Goal: Task Accomplishment & Management: Manage account settings

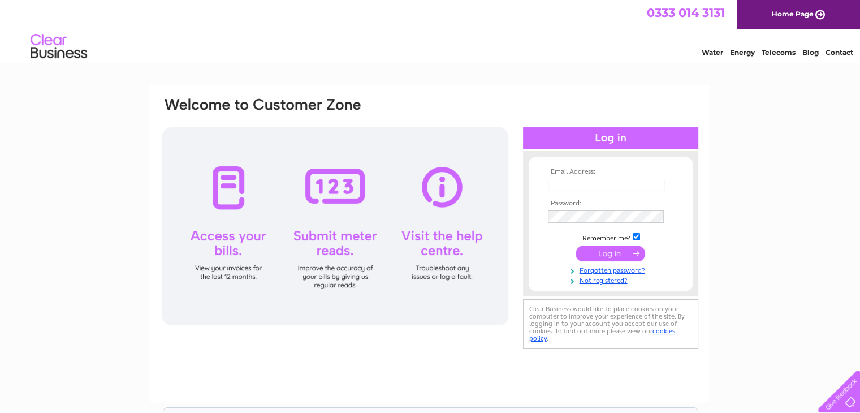
click at [561, 186] on input "text" at bounding box center [606, 185] width 117 height 12
type input "accounts@thestandingstones.co.uk"
click at [608, 255] on input "submit" at bounding box center [611, 254] width 70 height 16
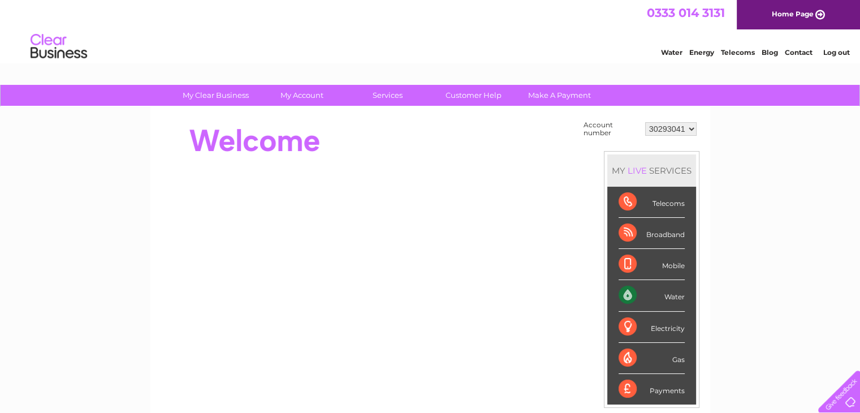
click at [827, 57] on li "Log out" at bounding box center [837, 52] width 34 height 14
click at [831, 54] on link "Log out" at bounding box center [836, 52] width 27 height 8
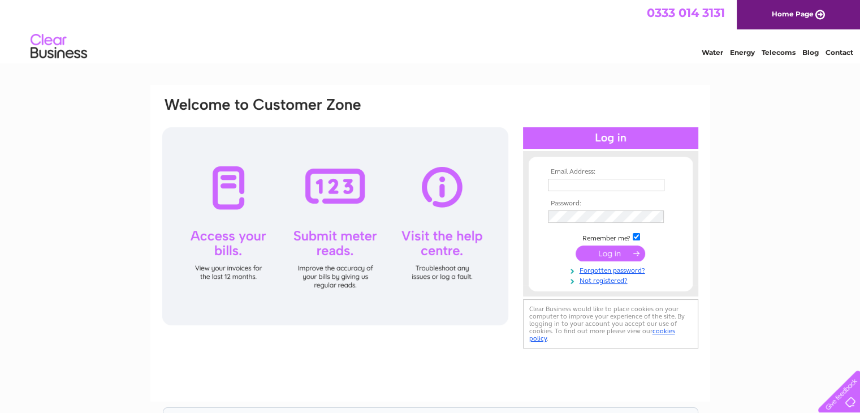
click at [570, 184] on input "text" at bounding box center [606, 185] width 117 height 12
type input "office@bdsplanthire.co.uk"
click at [600, 252] on input "submit" at bounding box center [611, 254] width 70 height 16
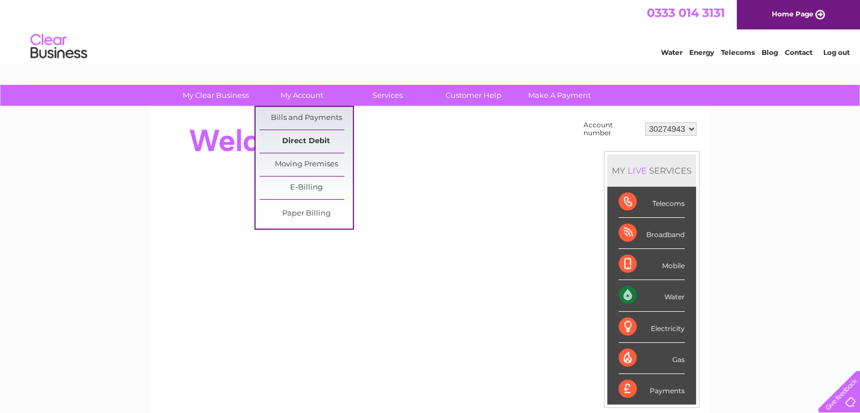
click at [294, 143] on link "Direct Debit" at bounding box center [306, 141] width 93 height 23
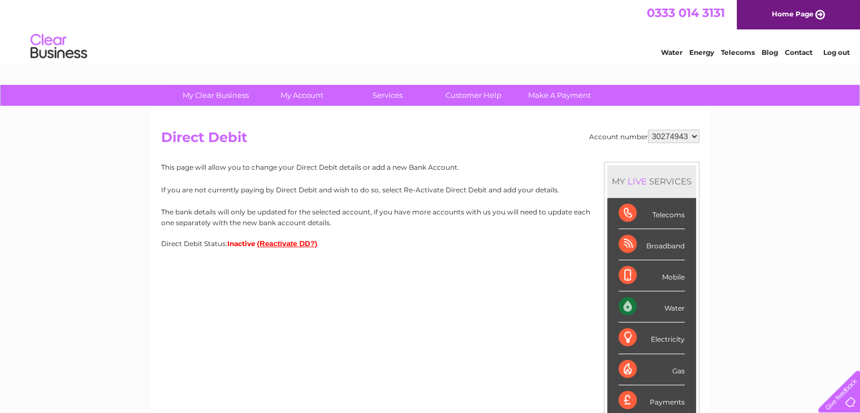
click at [282, 245] on button "(Reactivate DD?)" at bounding box center [287, 243] width 61 height 8
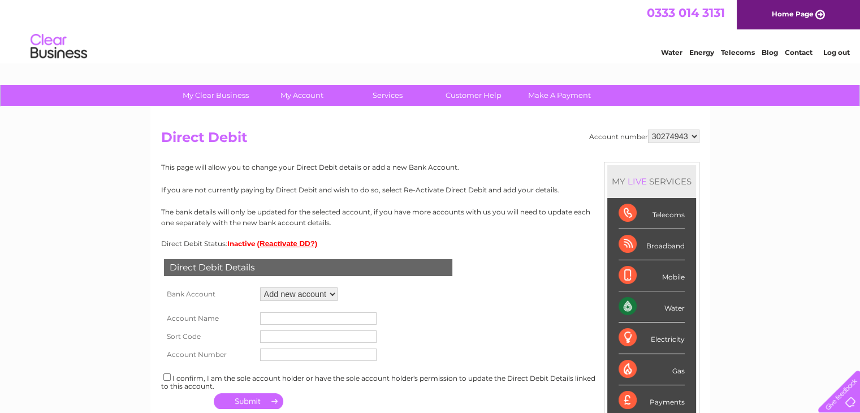
scroll to position [113, 0]
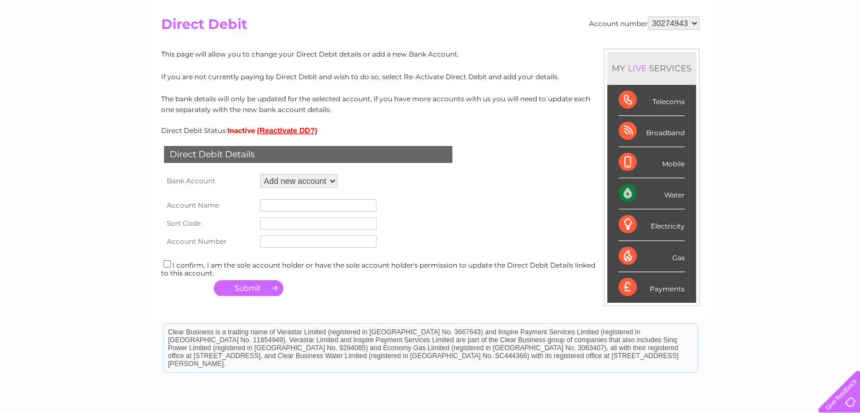
click at [322, 177] on select "Add new account" at bounding box center [298, 181] width 77 height 14
click at [317, 182] on select "Add new account" at bounding box center [298, 181] width 77 height 14
click at [300, 208] on input "text" at bounding box center [318, 205] width 117 height 12
type input "BDS Plant Hire (Orkney) Ltd"
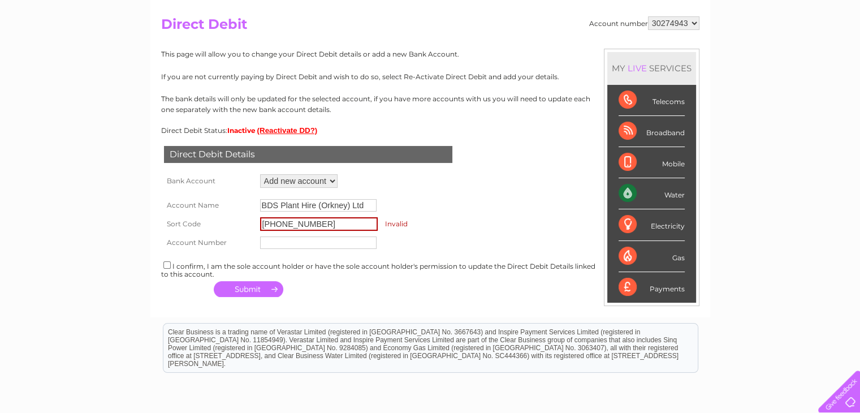
click at [292, 222] on input "83-27-018" at bounding box center [319, 224] width 118 height 14
type input "83-27-18"
click at [296, 246] on input "text" at bounding box center [318, 241] width 117 height 12
type input "00136809"
click at [250, 288] on button "button" at bounding box center [249, 288] width 70 height 16
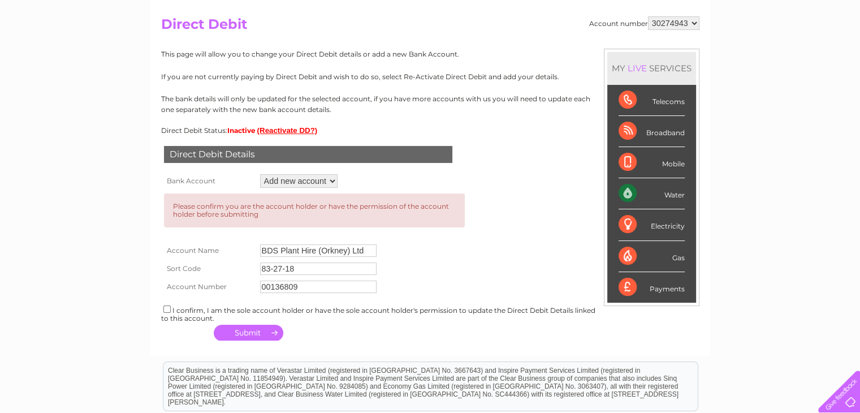
click at [165, 312] on input "checkbox" at bounding box center [166, 308] width 7 height 7
checkbox input "true"
click at [239, 333] on button "button" at bounding box center [249, 333] width 70 height 16
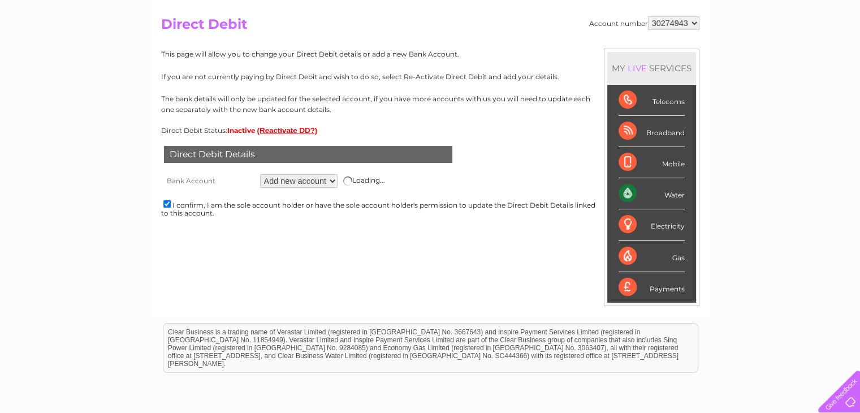
click at [311, 268] on div "Account number 30274943 30275048 30283500 Direct Debit MY LIVE SERVICES Telecom…" at bounding box center [430, 156] width 560 height 324
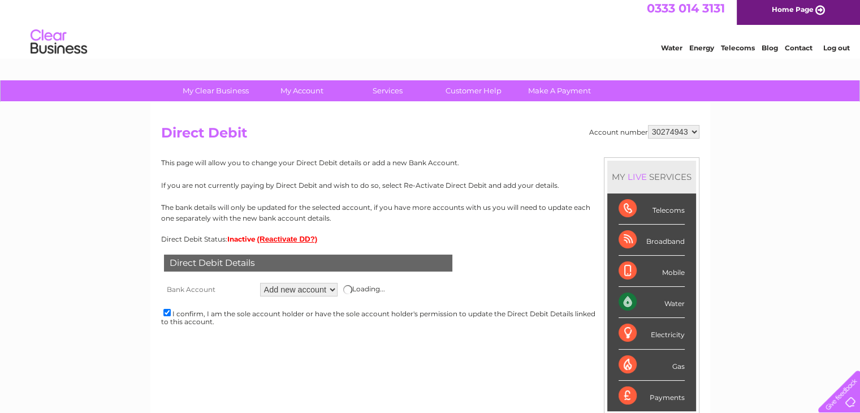
scroll to position [0, 0]
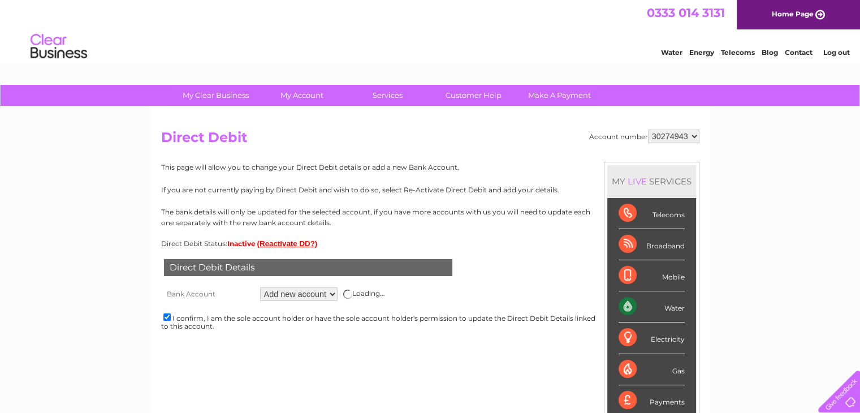
click at [697, 138] on select "30274943 30275048 30283500" at bounding box center [673, 137] width 51 height 14
select select "30275048"
click at [648, 130] on select "30274943 30275048 30283500" at bounding box center [673, 137] width 51 height 14
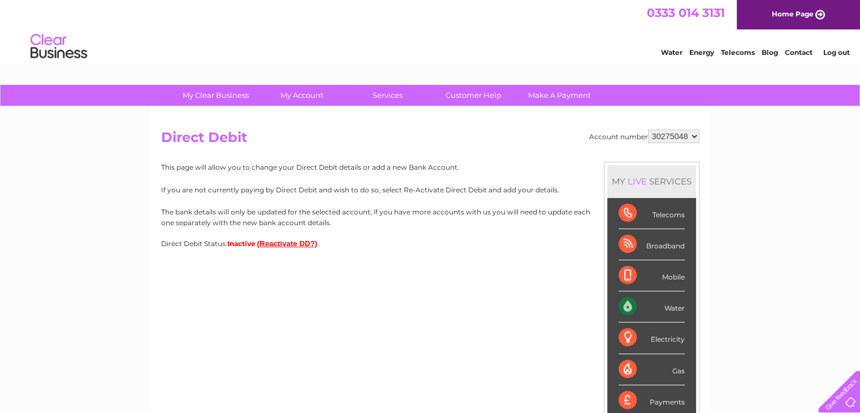
click at [695, 139] on select "30274943 30275048 30283500" at bounding box center [673, 137] width 51 height 14
select select "30274943"
click at [648, 130] on select "30274943 30275048 30283500" at bounding box center [673, 137] width 51 height 14
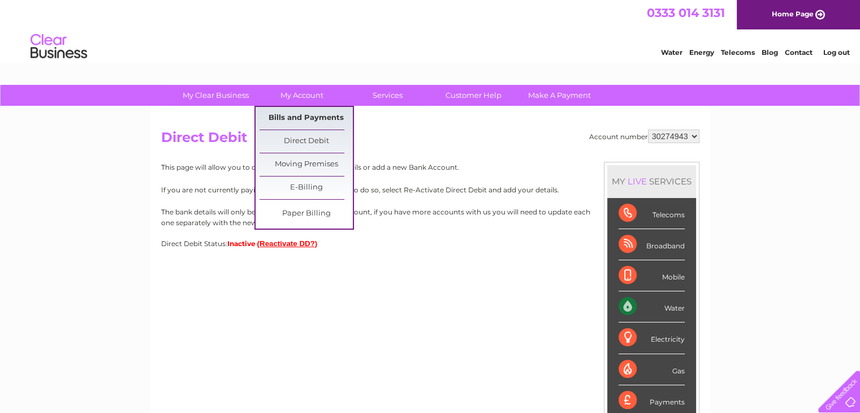
click at [299, 119] on link "Bills and Payments" at bounding box center [306, 118] width 93 height 23
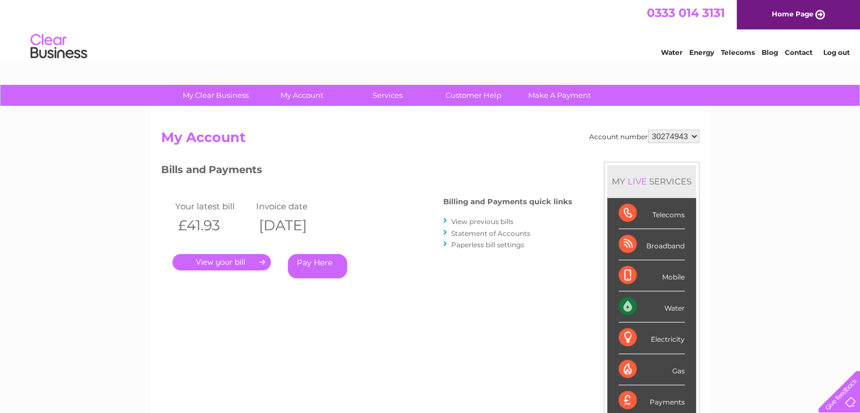
click at [229, 265] on link "." at bounding box center [222, 262] width 98 height 16
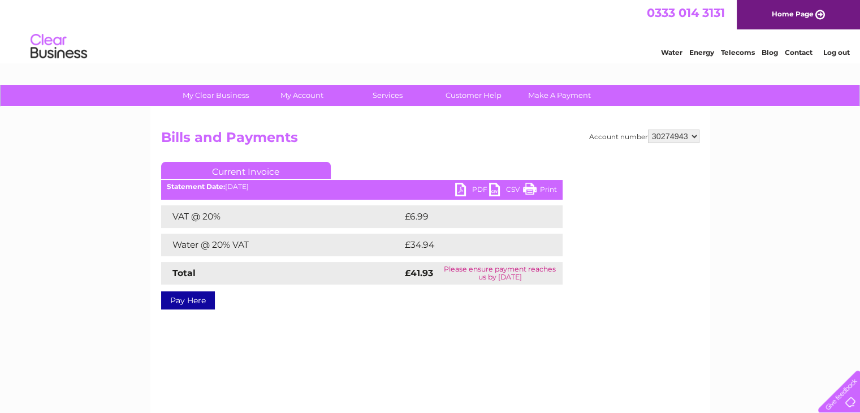
click at [462, 192] on link "PDF" at bounding box center [472, 191] width 34 height 16
click at [464, 191] on link "PDF" at bounding box center [472, 191] width 34 height 16
drag, startPoint x: 664, startPoint y: 134, endPoint x: 667, endPoint y: 141, distance: 8.1
click at [664, 135] on select "30274943 30275048 30283500" at bounding box center [673, 137] width 51 height 14
select select "30275048"
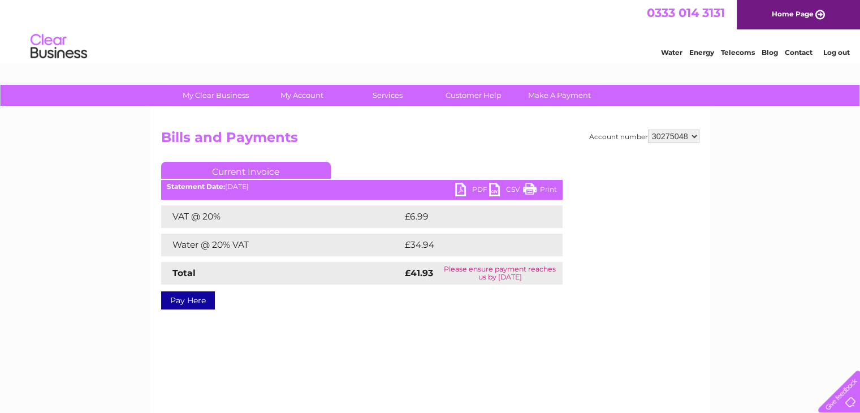
click at [648, 130] on select "30274943 30275048 30283500" at bounding box center [673, 137] width 51 height 14
click at [464, 189] on link "PDF" at bounding box center [472, 191] width 34 height 16
click at [688, 135] on select "30274943 30275048 30283500" at bounding box center [673, 137] width 51 height 14
select select "30283500"
click at [648, 130] on select "30274943 30275048 30283500" at bounding box center [673, 137] width 51 height 14
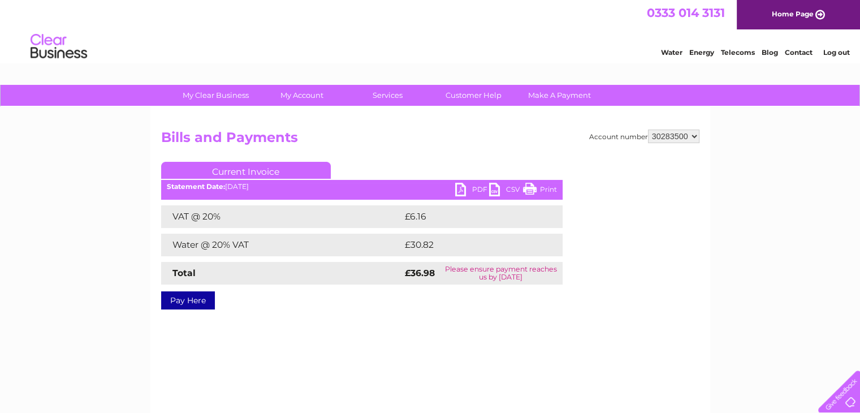
click at [463, 189] on link "PDF" at bounding box center [472, 191] width 34 height 16
click at [842, 56] on link "Log out" at bounding box center [836, 52] width 27 height 8
